Goal: Task Accomplishment & Management: Manage account settings

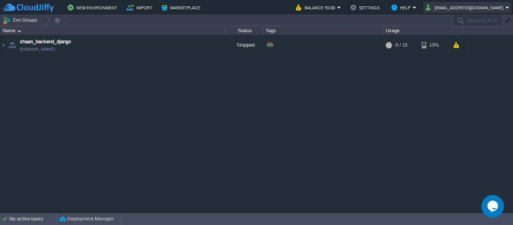
click at [487, 5] on button "[EMAIL_ADDRESS][DOMAIN_NAME]" at bounding box center [466, 7] width 80 height 9
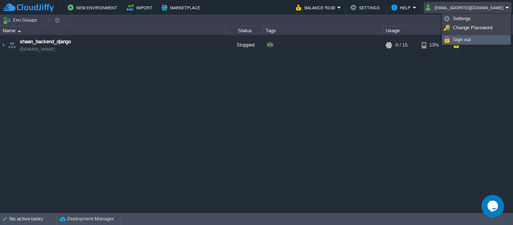
click at [465, 42] on span "Sign out" at bounding box center [462, 40] width 18 height 6
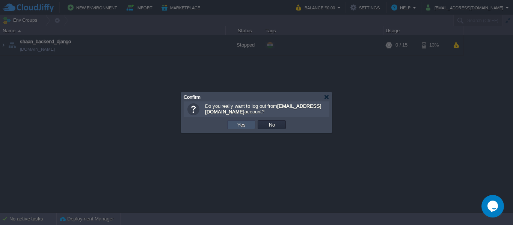
click at [244, 128] on button "Yes" at bounding box center [241, 124] width 13 height 7
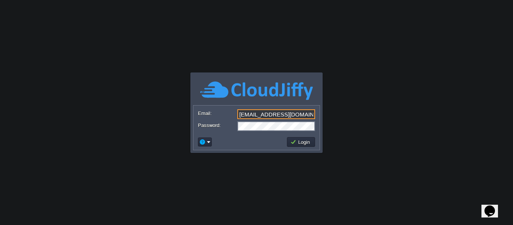
click at [276, 109] on input "[EMAIL_ADDRESS][DOMAIN_NAME]" at bounding box center [276, 114] width 78 height 10
type input "[EMAIL_ADDRESS][DOMAIN_NAME]"
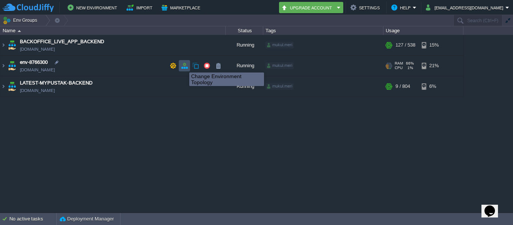
click at [184, 66] on button "button" at bounding box center [184, 65] width 7 height 7
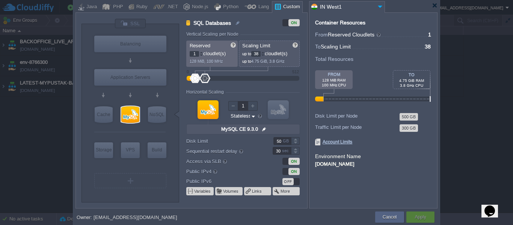
click at [255, 52] on input "38" at bounding box center [255, 54] width 9 height 6
type input "50"
click at [236, 86] on form "Vertical Scaling per Node Reserved 1 cloudlet(s) 128 MiB, 100 MHz Scaling Limit…" at bounding box center [246, 120] width 121 height 176
click at [421, 220] on button "Apply" at bounding box center [419, 217] width 11 height 8
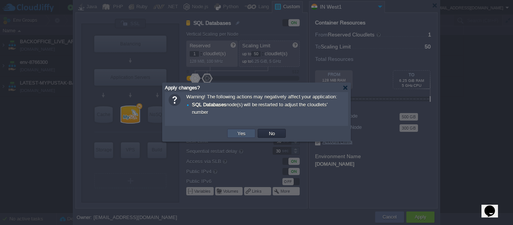
click at [241, 133] on button "Yes" at bounding box center [241, 133] width 13 height 7
